Goal: Task Accomplishment & Management: Use online tool/utility

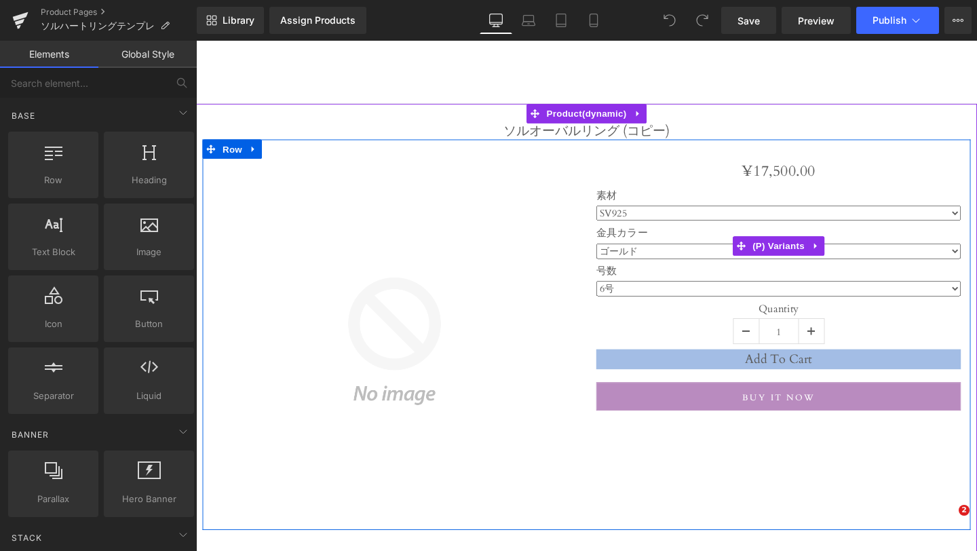
click at [684, 219] on select "SV925" at bounding box center [809, 222] width 384 height 16
click at [680, 261] on select "ゴールド シルバー" at bounding box center [809, 262] width 384 height 16
click at [669, 301] on select "6号 7号 8号 9号 10号 11号 12号 13号 14号 15号 16号 17号 18号 19号 20号 20号以上(備考欄にてご指定ください）" at bounding box center [809, 301] width 384 height 16
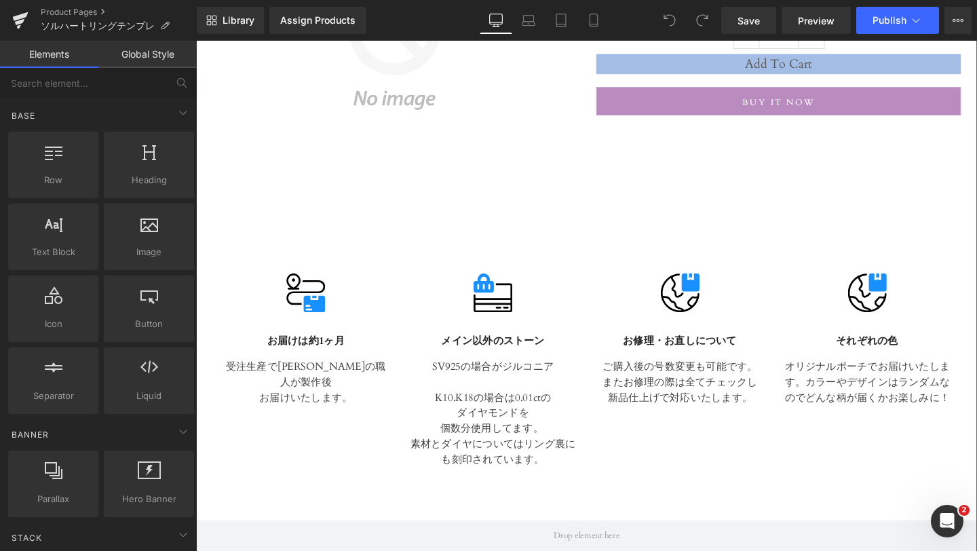
scroll to position [312, 0]
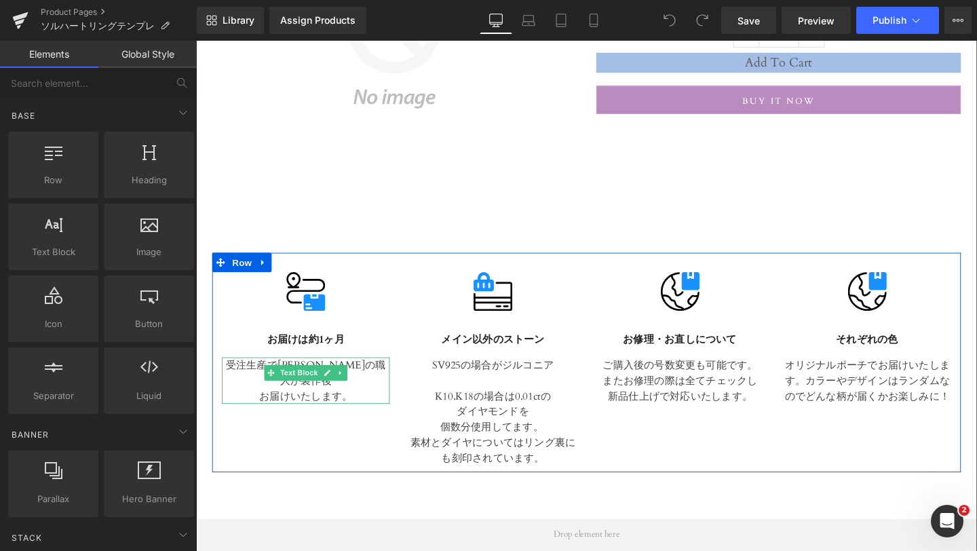
click at [359, 407] on p "お届けいたします。" at bounding box center [311, 415] width 176 height 16
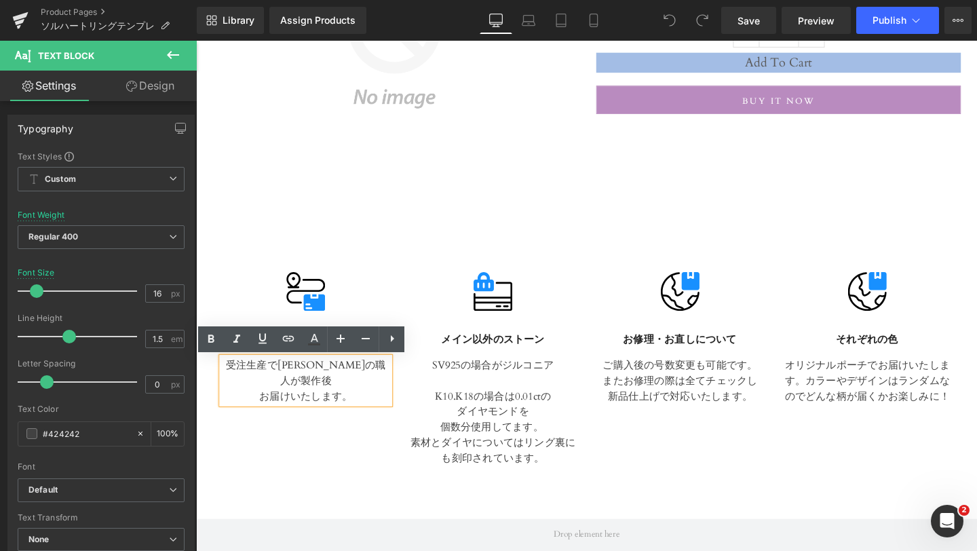
click at [384, 407] on p "お届けいたします。" at bounding box center [311, 415] width 176 height 16
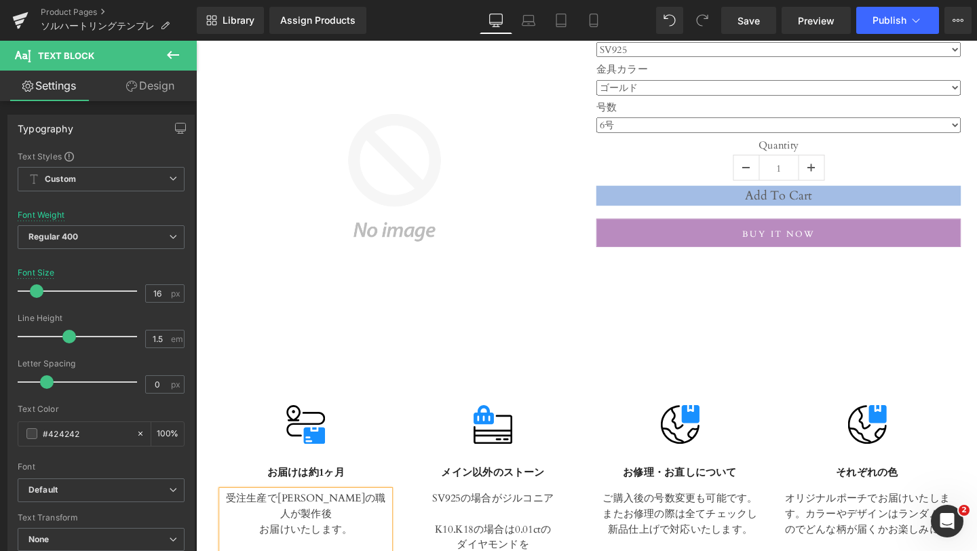
scroll to position [104, 0]
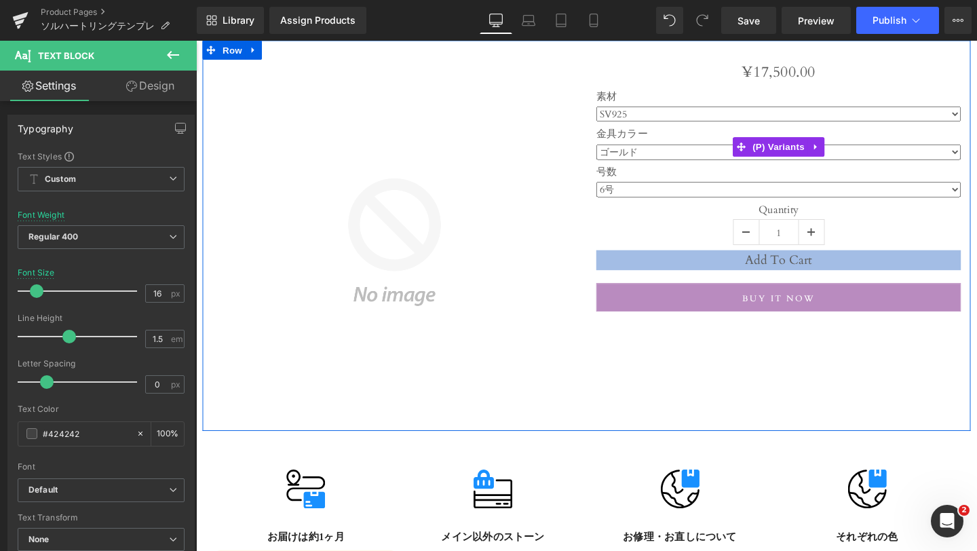
click at [687, 210] on div "号数 6号 7号 8号 9号 10号 11号 12号 13号 14号 15号 16号 17号 18号 19号 20号 20号以上(備考欄にてご指定ください）" at bounding box center [809, 192] width 384 height 39
click at [687, 200] on select "6号 7号 8号 9号 10号 11号 12号 13号 14号 15号 16号 17号 18号 19号 20号 20号以上(備考欄にてご指定ください）" at bounding box center [809, 197] width 384 height 16
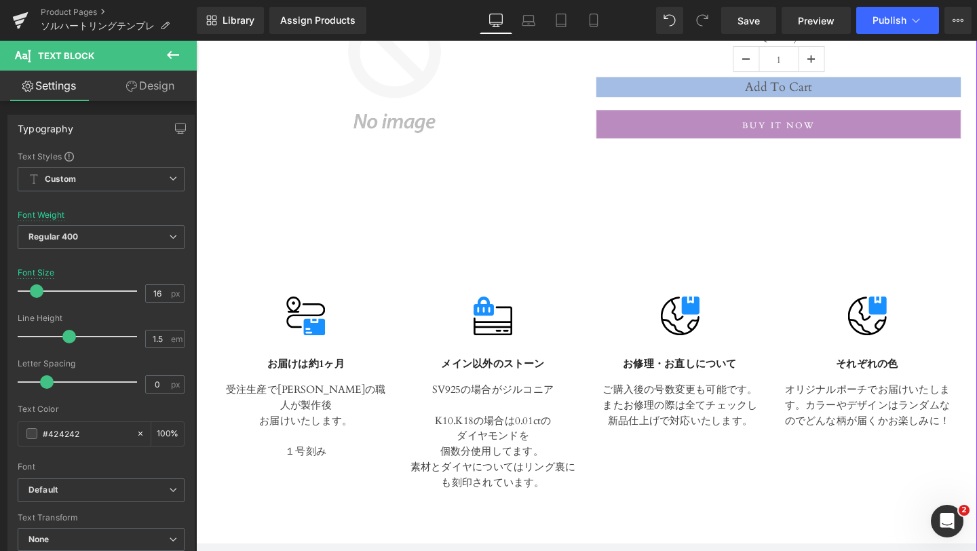
scroll to position [288, 0]
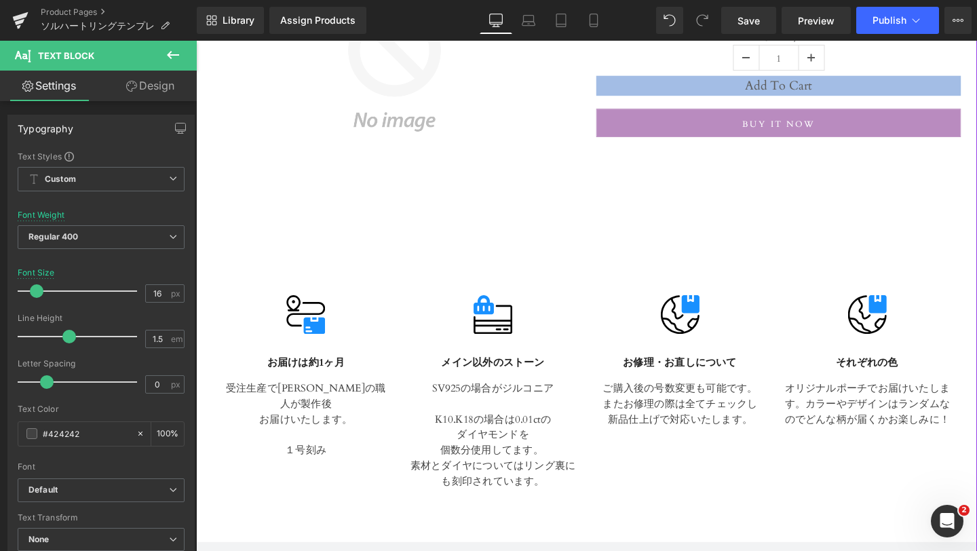
click at [323, 463] on div "Image お届けは約1ヶ月 Text Block 受注生産で山梨の職人が製作後 お届けいたします。 １号刻み Text Block Image メイン以外の…" at bounding box center [606, 403] width 787 height 231
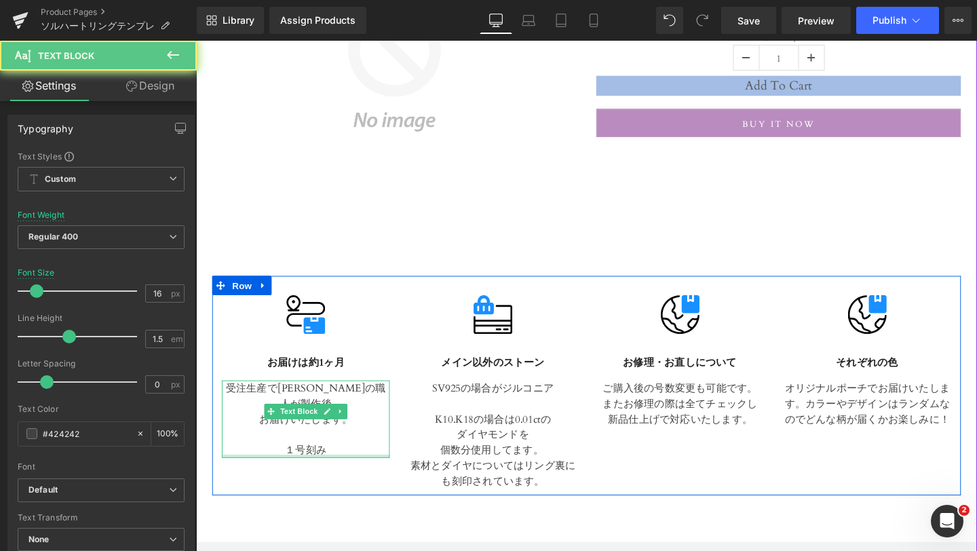
click at [338, 476] on div at bounding box center [311, 477] width 176 height 3
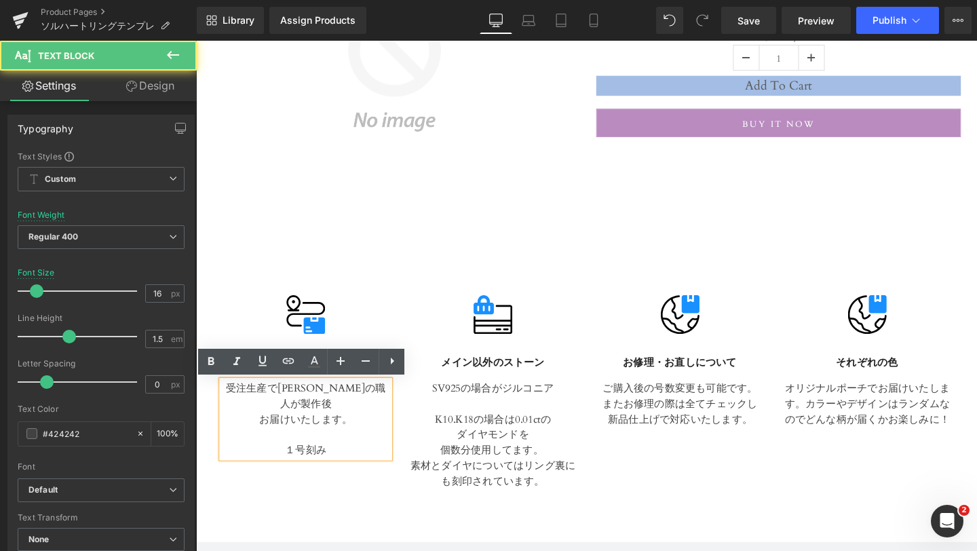
click at [339, 463] on p "１号刻み" at bounding box center [311, 471] width 176 height 16
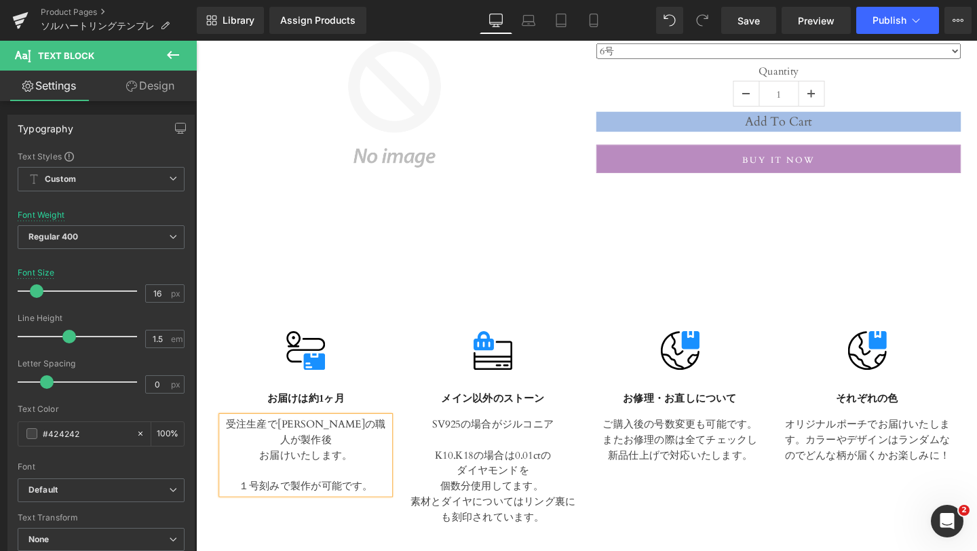
scroll to position [0, 0]
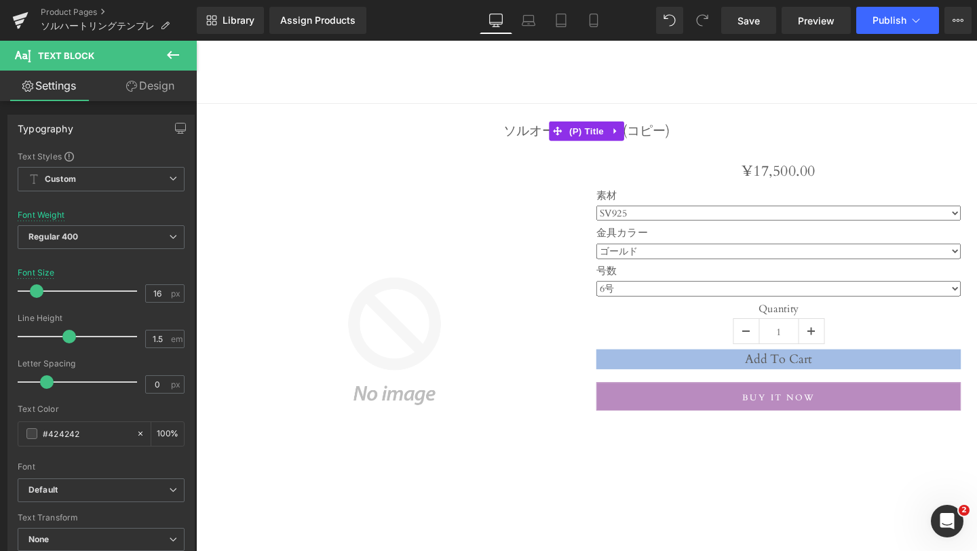
click at [690, 140] on link "ソルオーバルリング (コピー)" at bounding box center [607, 136] width 174 height 16
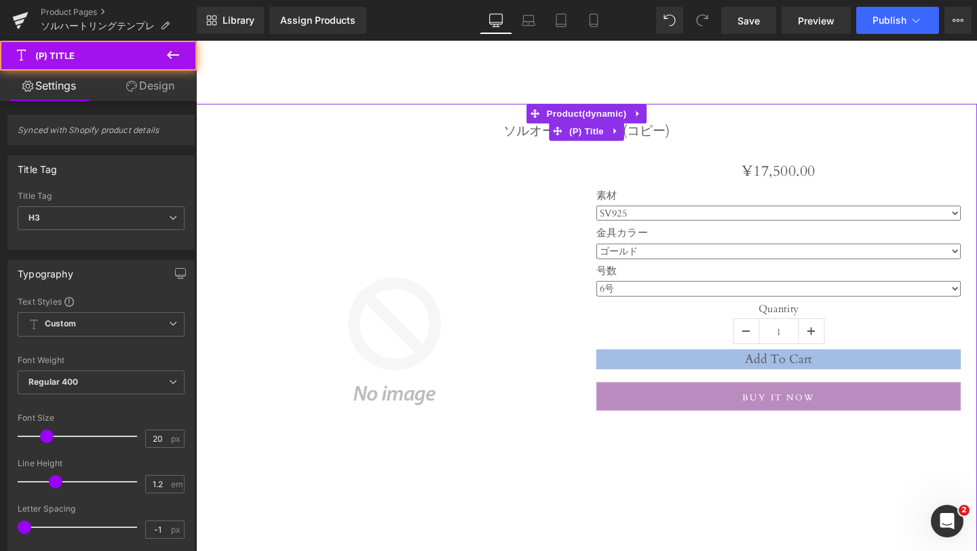
click at [709, 142] on h3 "ソルオーバルリング (コピー)" at bounding box center [607, 137] width 808 height 18
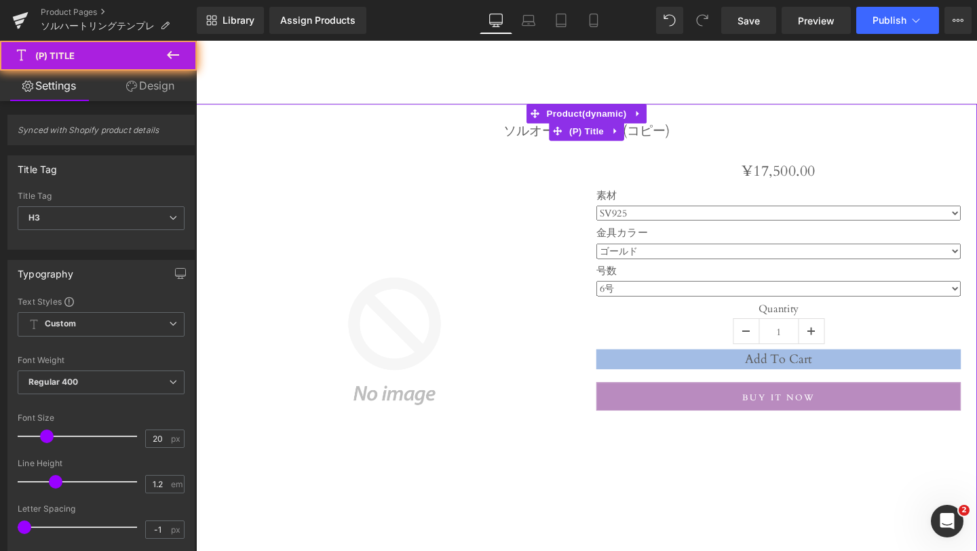
click at [696, 136] on h3 "ソルオーバルリング (コピー)" at bounding box center [607, 137] width 808 height 18
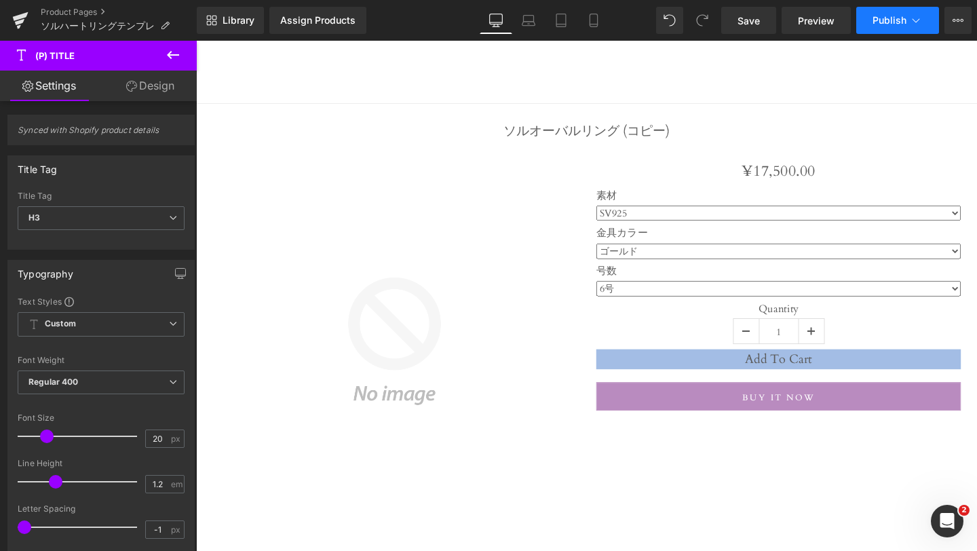
click at [908, 24] on button "Publish" at bounding box center [898, 20] width 83 height 27
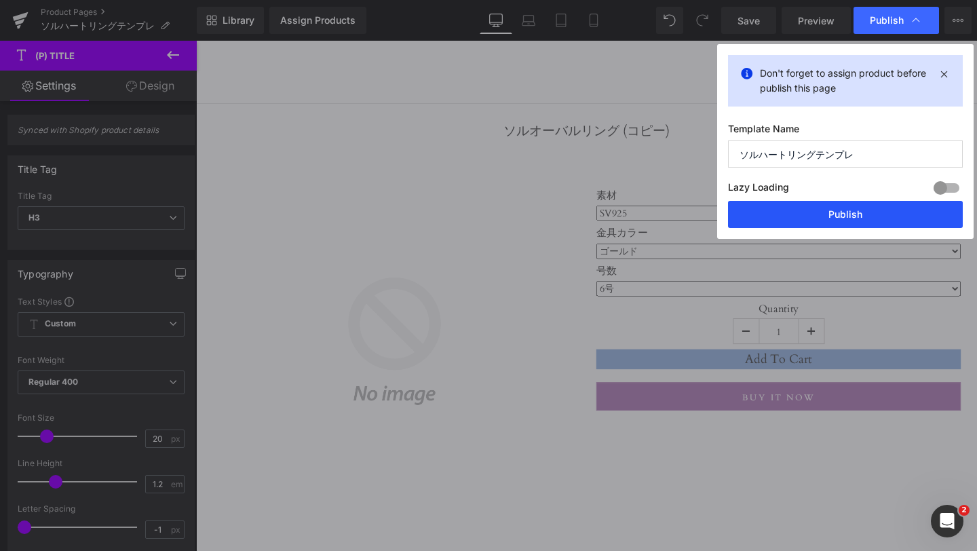
click at [846, 217] on button "Publish" at bounding box center [845, 214] width 235 height 27
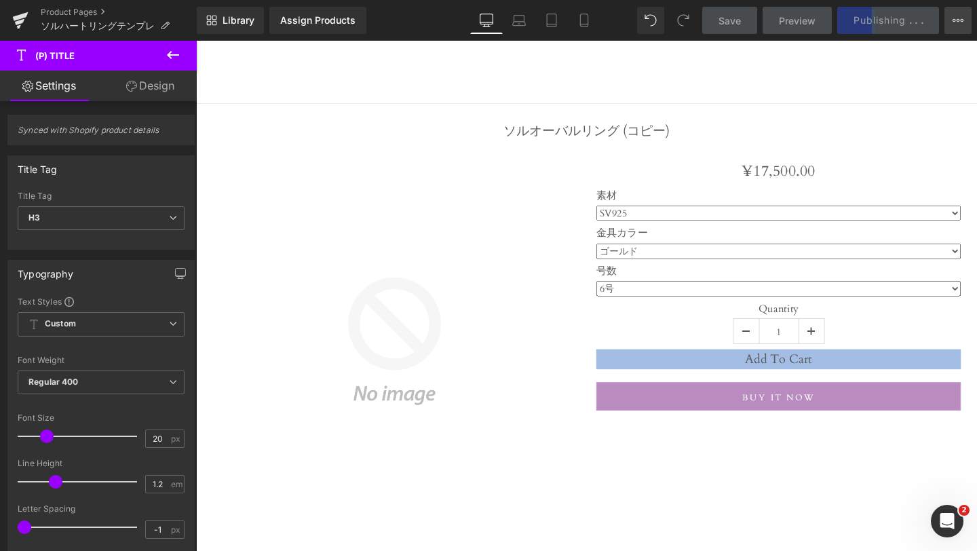
click at [958, 27] on button "View Live Page View with current Template Save Template to Library Schedule Pub…" at bounding box center [958, 20] width 27 height 27
